Goal: Task Accomplishment & Management: Manage account settings

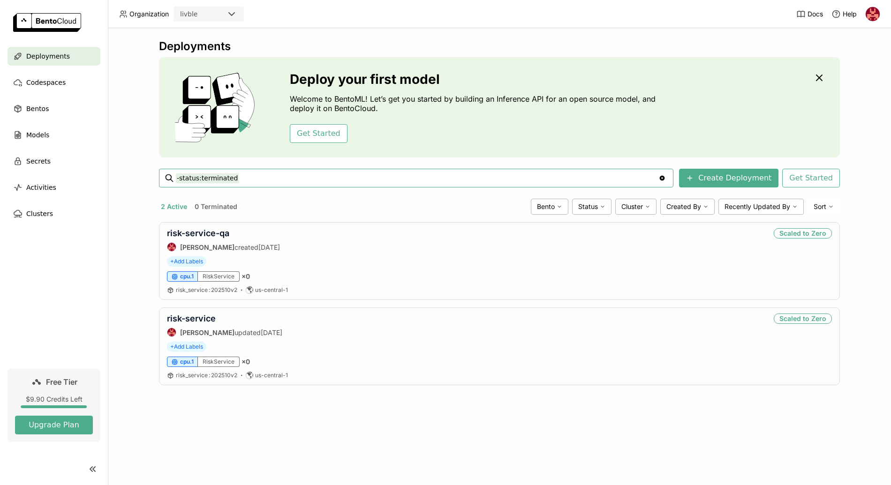
click at [877, 12] on img at bounding box center [873, 14] width 14 height 14
click at [862, 32] on span "Members" at bounding box center [854, 36] width 27 height 8
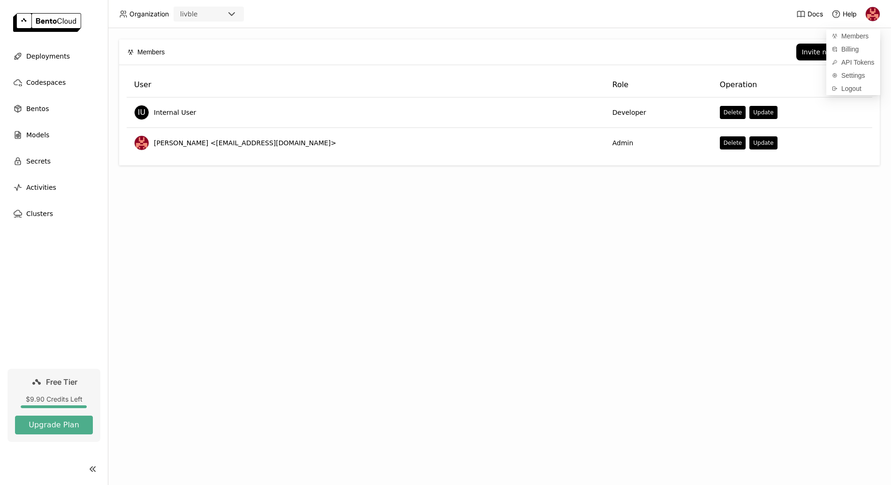
click at [823, 212] on div "Members Invite new member User Role Operation IU Internal User Developer Delete…" at bounding box center [499, 256] width 783 height 457
click at [842, 59] on button "Invite new member" at bounding box center [833, 52] width 75 height 17
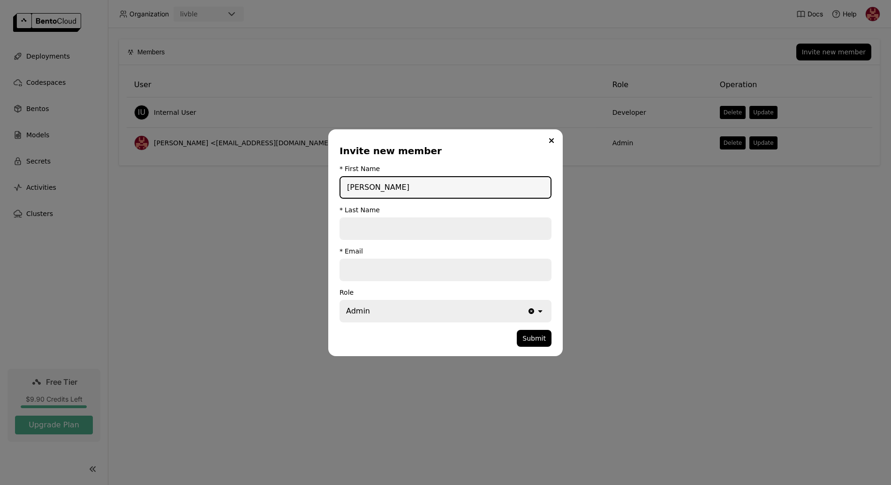
type input "[PERSON_NAME]"
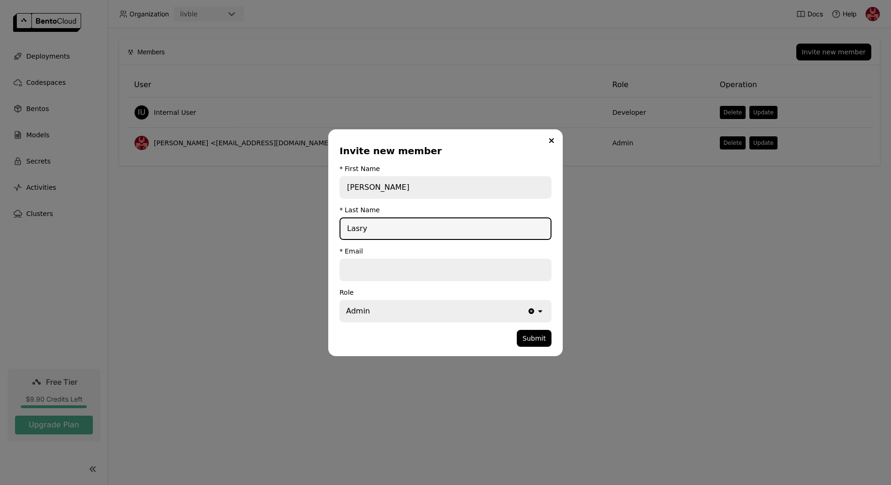
type input "Lasry"
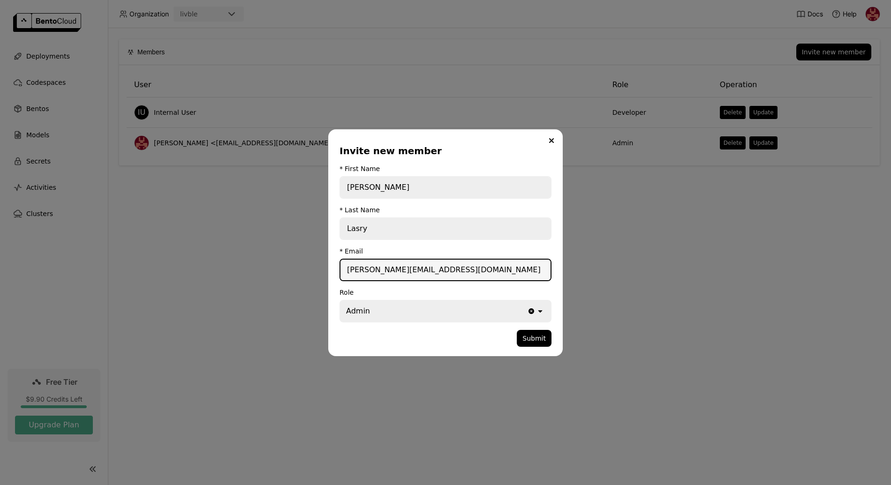
type input "[PERSON_NAME][EMAIL_ADDRESS][DOMAIN_NAME]"
click at [430, 311] on div "Admin" at bounding box center [433, 311] width 187 height 21
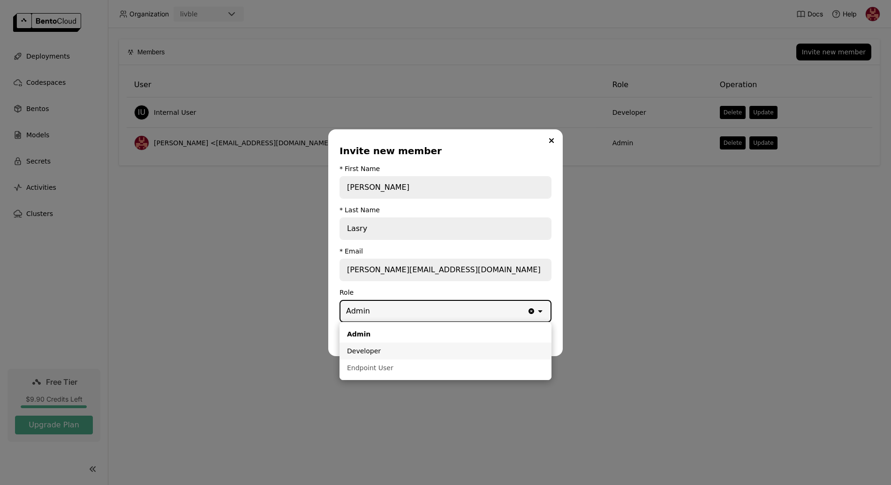
click at [401, 351] on div "Developer" at bounding box center [445, 351] width 197 height 9
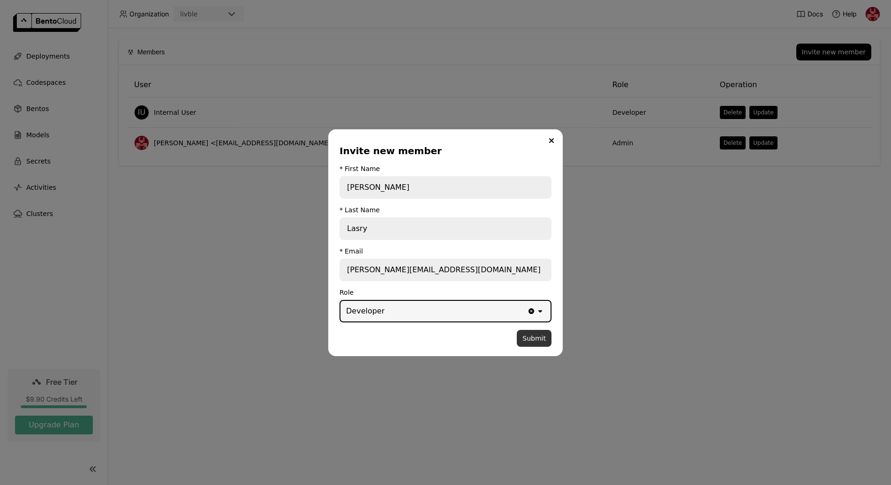
click at [522, 342] on button "Submit" at bounding box center [534, 338] width 35 height 17
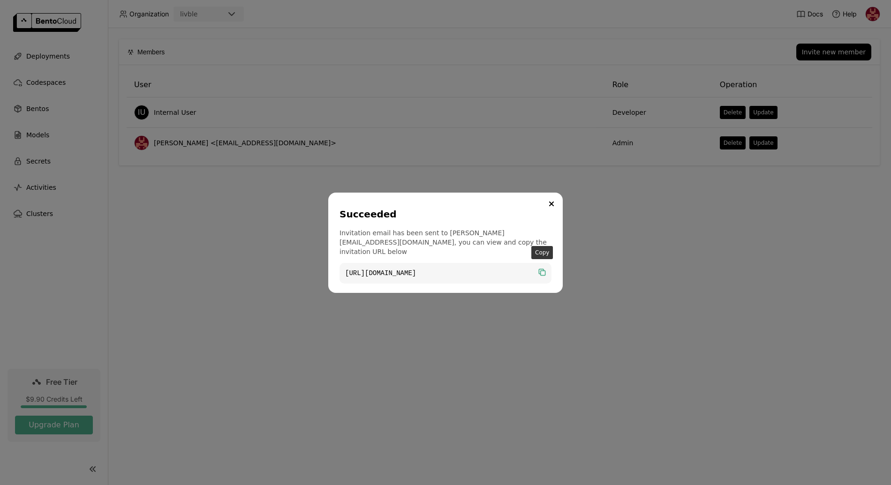
click at [541, 269] on icon "dialog" at bounding box center [541, 271] width 5 height 5
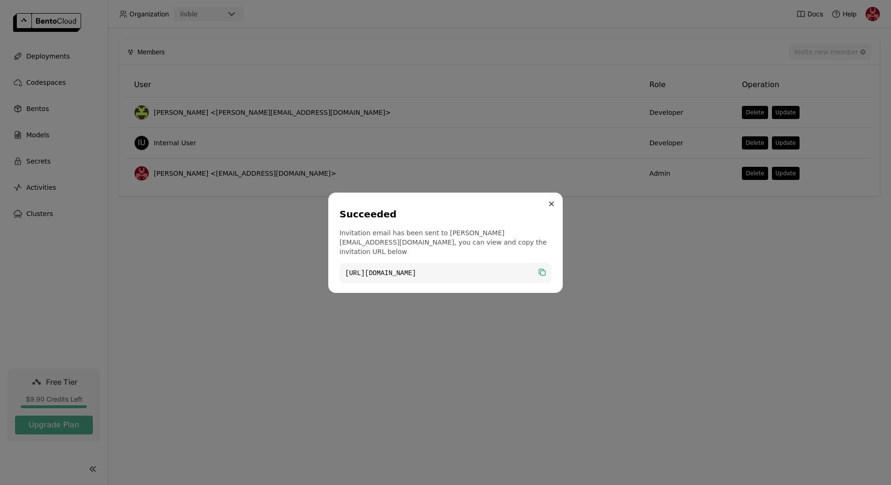
click at [552, 206] on icon "Close" at bounding box center [551, 204] width 5 height 5
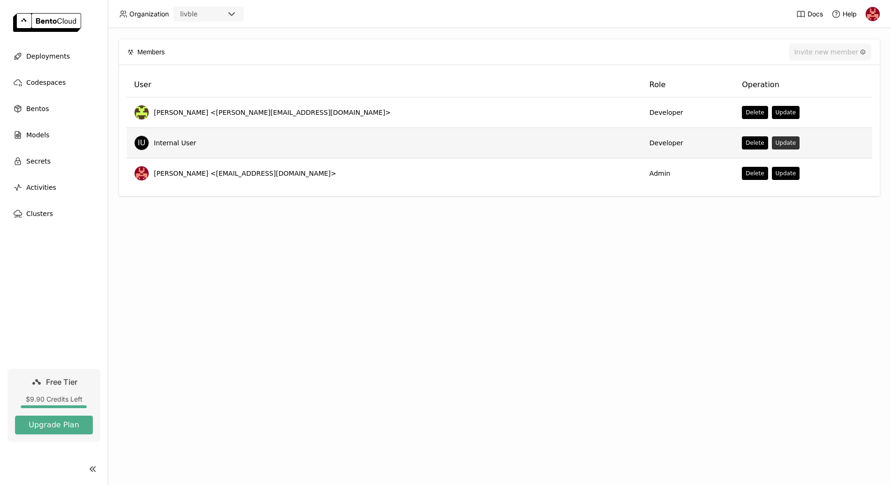
click at [772, 142] on button "Update" at bounding box center [786, 142] width 28 height 13
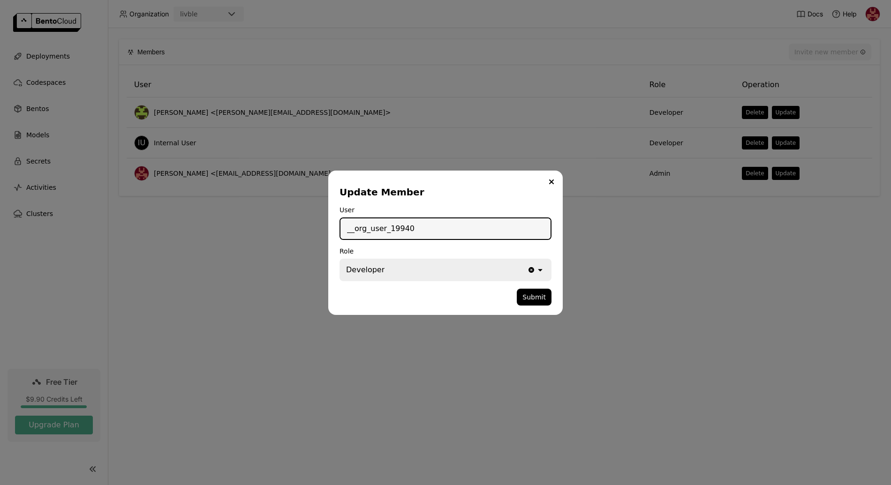
click at [478, 266] on div "Developer" at bounding box center [433, 270] width 187 height 21
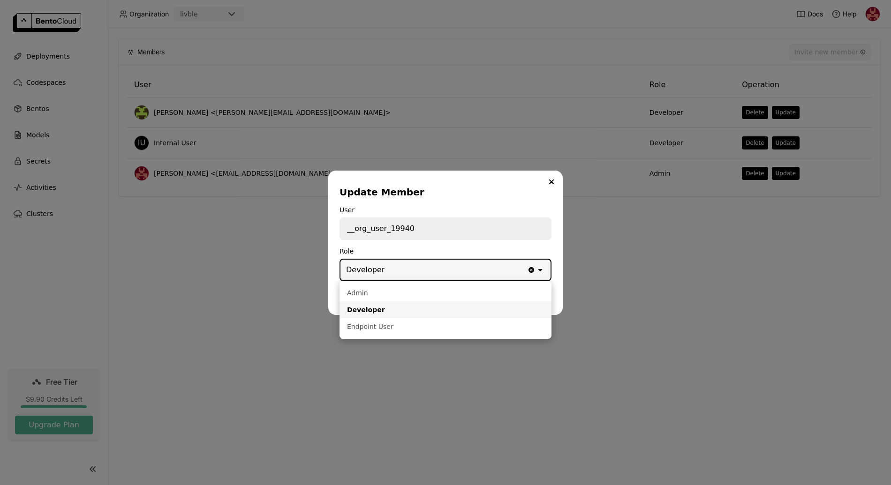
click at [478, 266] on div "Developer" at bounding box center [433, 270] width 187 height 21
click at [550, 183] on icon "Close" at bounding box center [552, 182] width 4 height 4
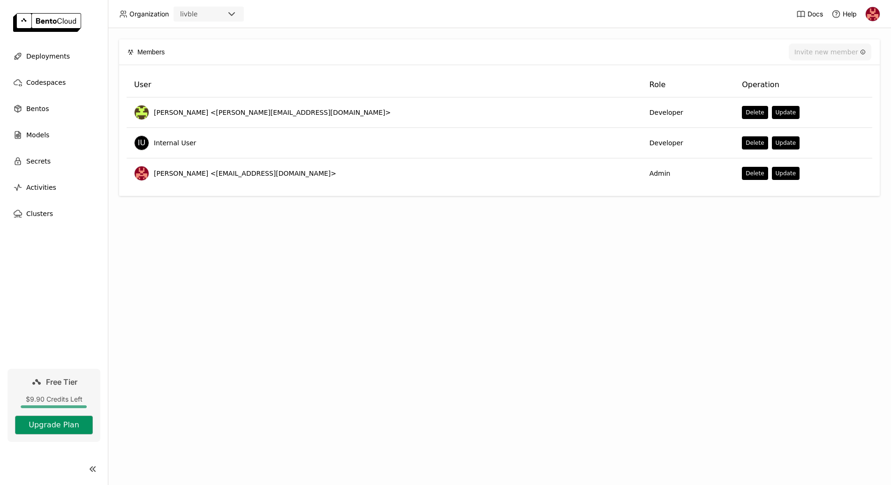
click at [51, 428] on button "Upgrade Plan" at bounding box center [54, 425] width 78 height 19
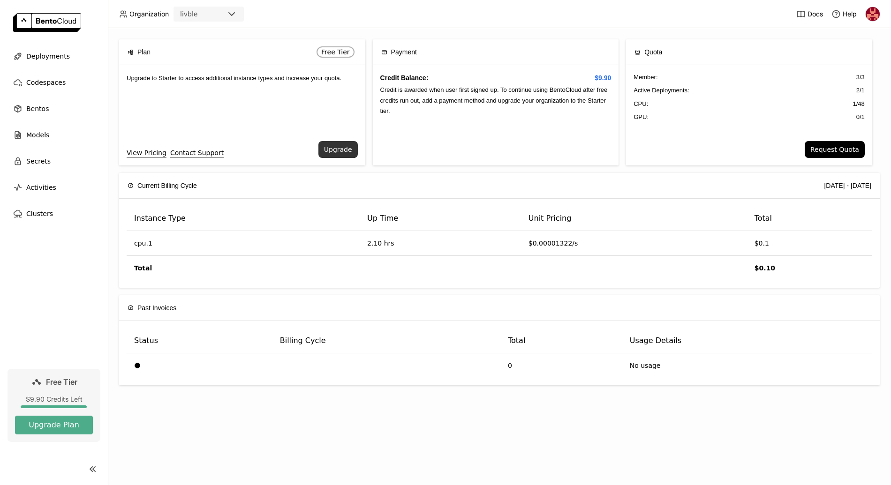
click at [328, 153] on button "Upgrade" at bounding box center [337, 149] width 39 height 17
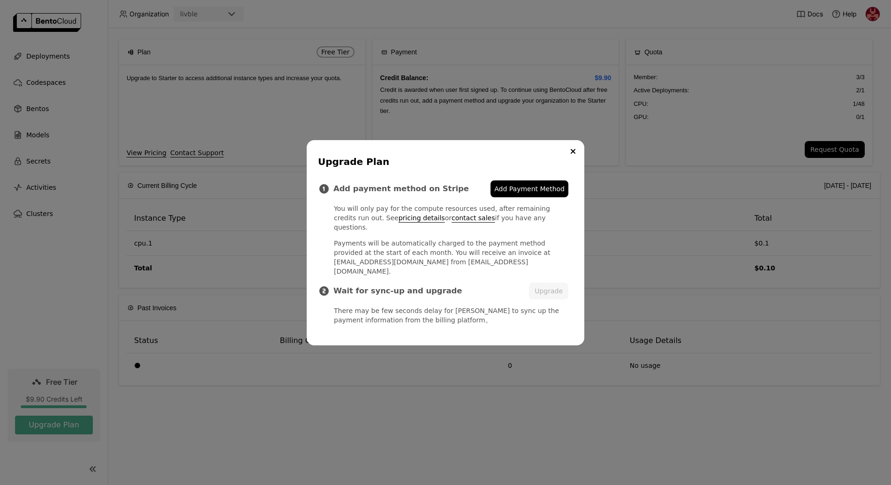
click at [520, 194] on span "Add Payment Method" at bounding box center [529, 188] width 70 height 9
click at [532, 283] on button "Upgrade" at bounding box center [548, 291] width 39 height 17
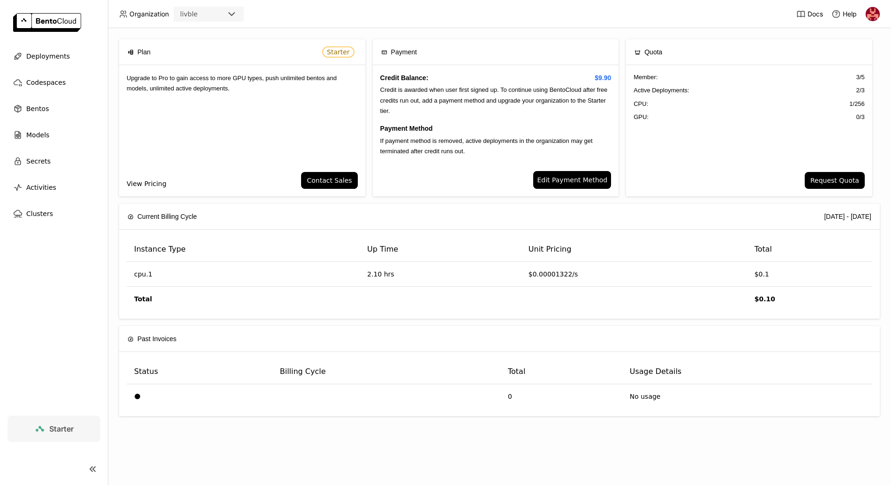
click at [153, 183] on link "View Pricing" at bounding box center [147, 184] width 40 height 10
click at [872, 15] on img at bounding box center [873, 14] width 14 height 14
click at [854, 33] on span "Members" at bounding box center [854, 36] width 27 height 8
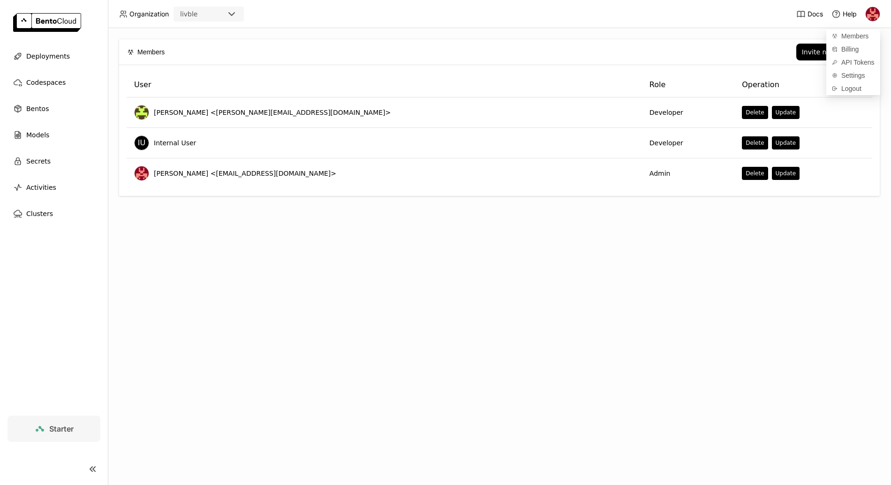
click at [752, 283] on div "Members Invite new member User Role Operation [PERSON_NAME] <[PERSON_NAME][EMAI…" at bounding box center [499, 256] width 783 height 457
click at [808, 53] on div "Invite new member" at bounding box center [834, 52] width 64 height 8
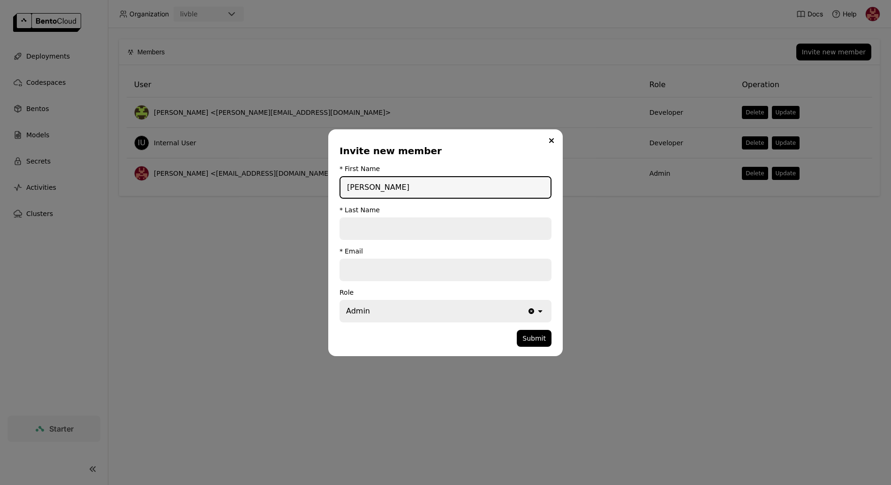
type input "[PERSON_NAME]"
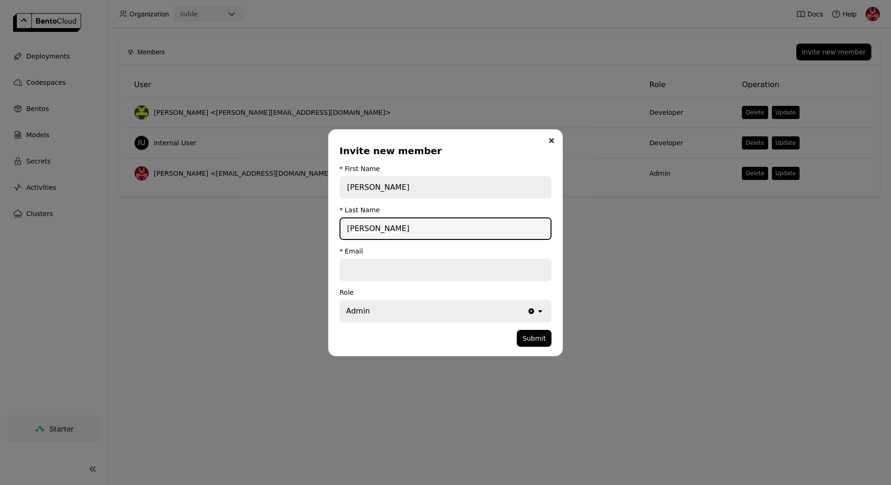
type input "[PERSON_NAME]"
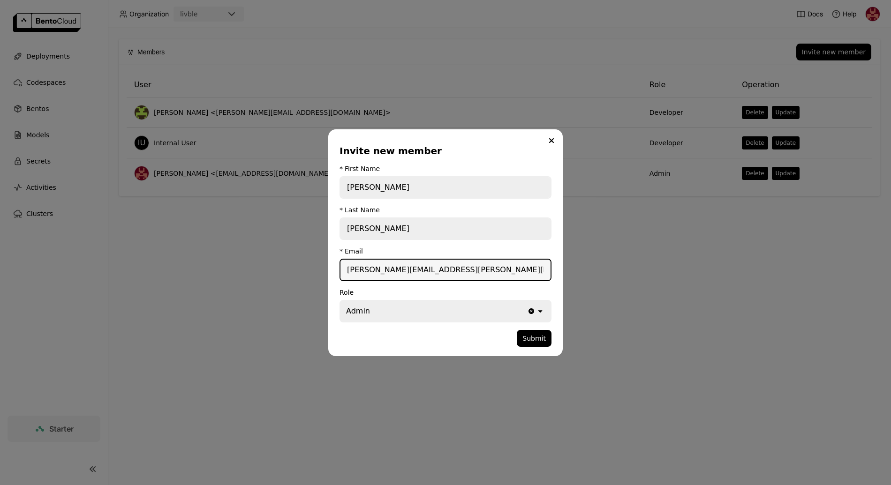
type input "[PERSON_NAME][EMAIL_ADDRESS][PERSON_NAME][DOMAIN_NAME]"
click at [413, 310] on div "Admin" at bounding box center [433, 311] width 187 height 21
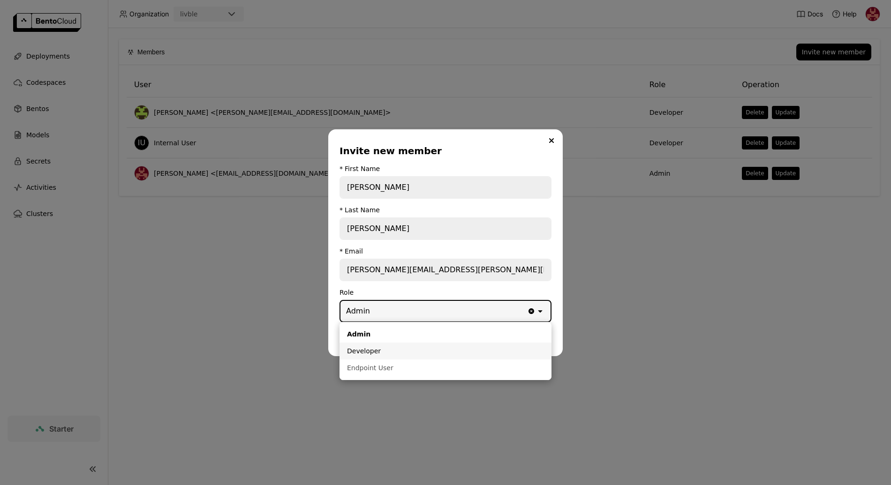
click at [382, 348] on div "Developer" at bounding box center [445, 351] width 197 height 9
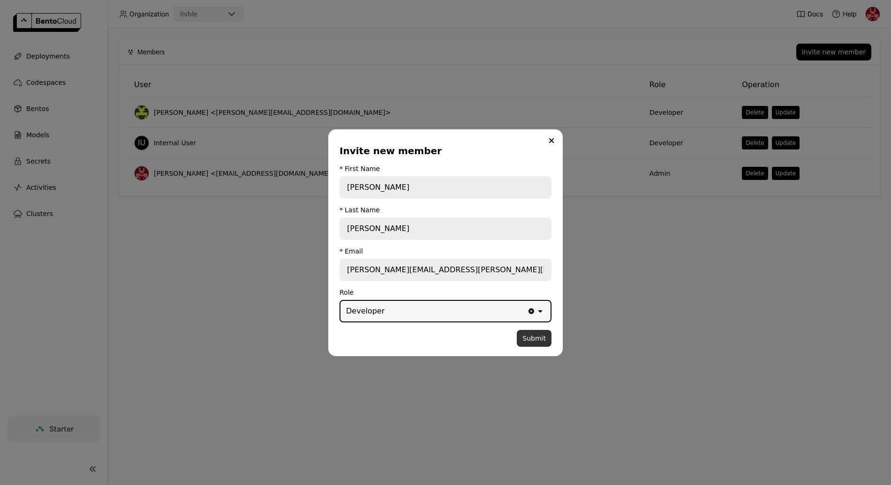
click at [537, 339] on button "Submit" at bounding box center [534, 338] width 35 height 17
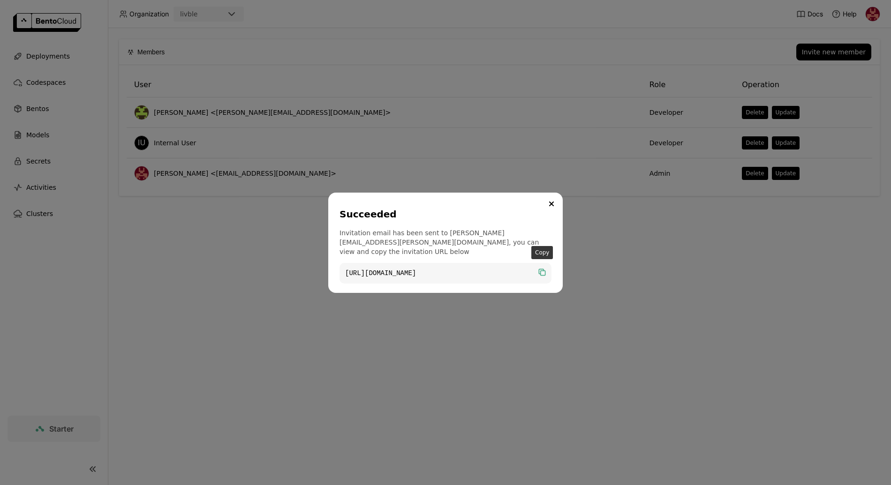
click at [543, 271] on icon "dialog" at bounding box center [543, 273] width 5 height 5
click at [253, 265] on div "Succeeded Invitation email has been sent to [PERSON_NAME][EMAIL_ADDRESS][PERSON…" at bounding box center [445, 242] width 891 height 485
